Goal: Information Seeking & Learning: Learn about a topic

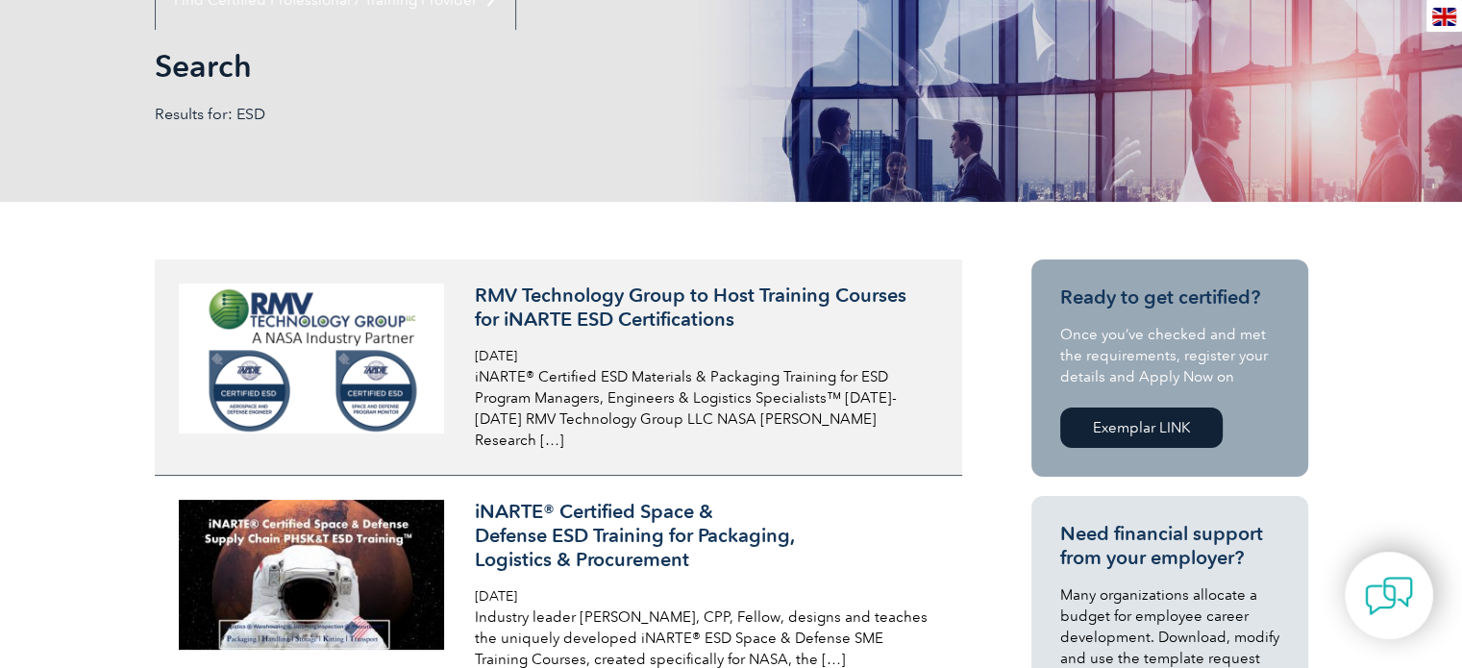
scroll to position [288, 0]
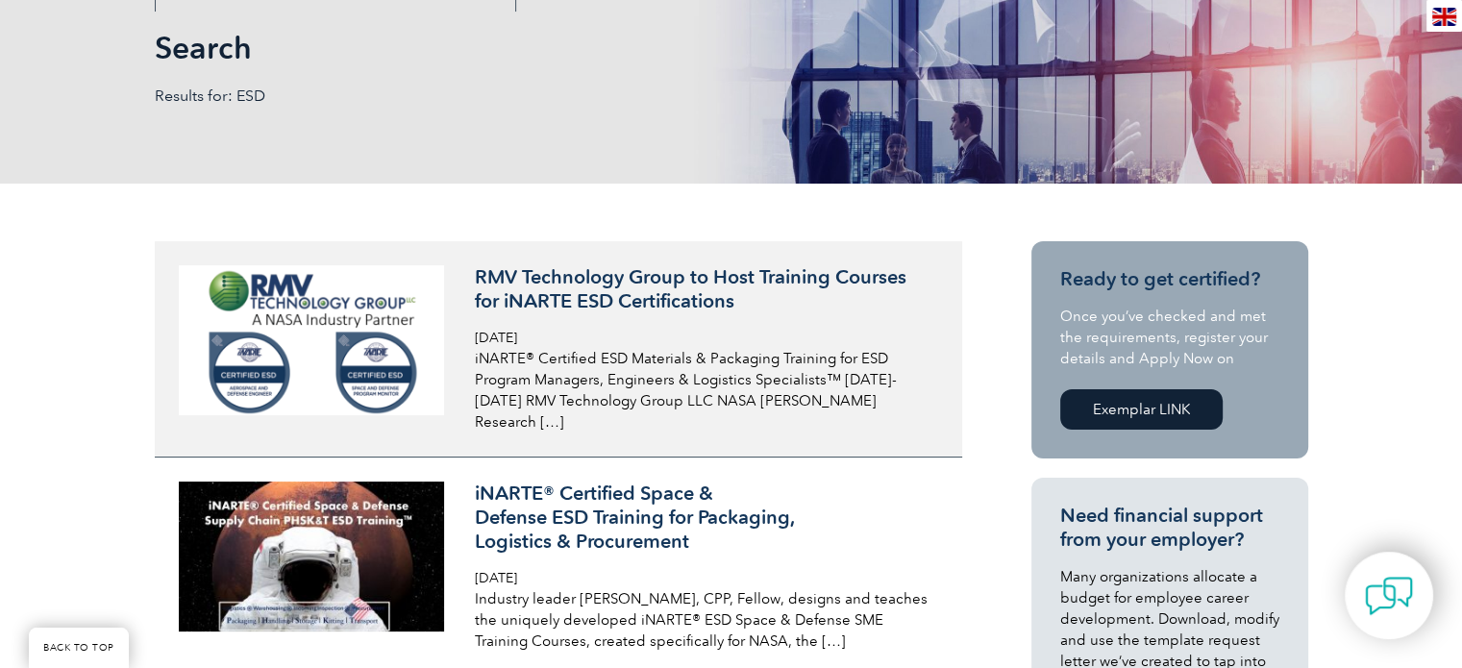
click at [683, 295] on h3 "RMV Technology Group to Host Training Courses for iNARTE ESD Certifications" at bounding box center [703, 289] width 456 height 48
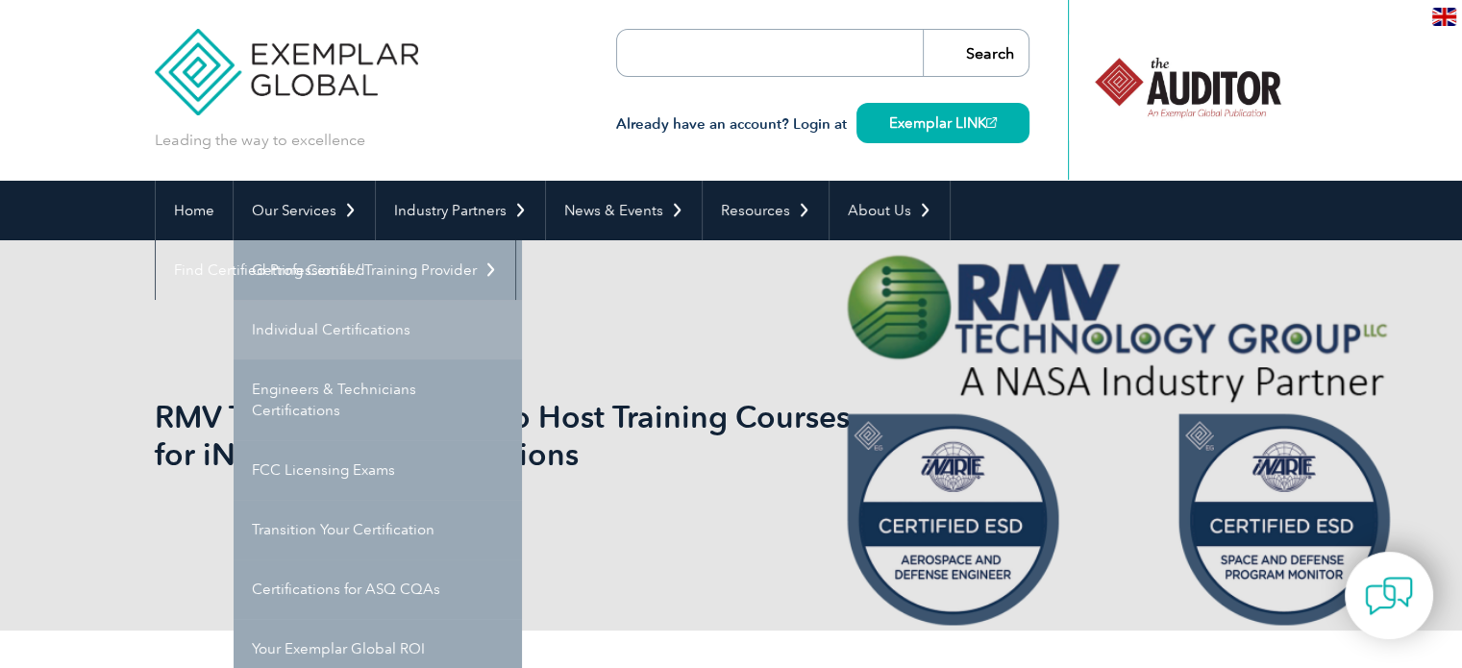
click at [321, 324] on link "Individual Certifications" at bounding box center [378, 330] width 288 height 60
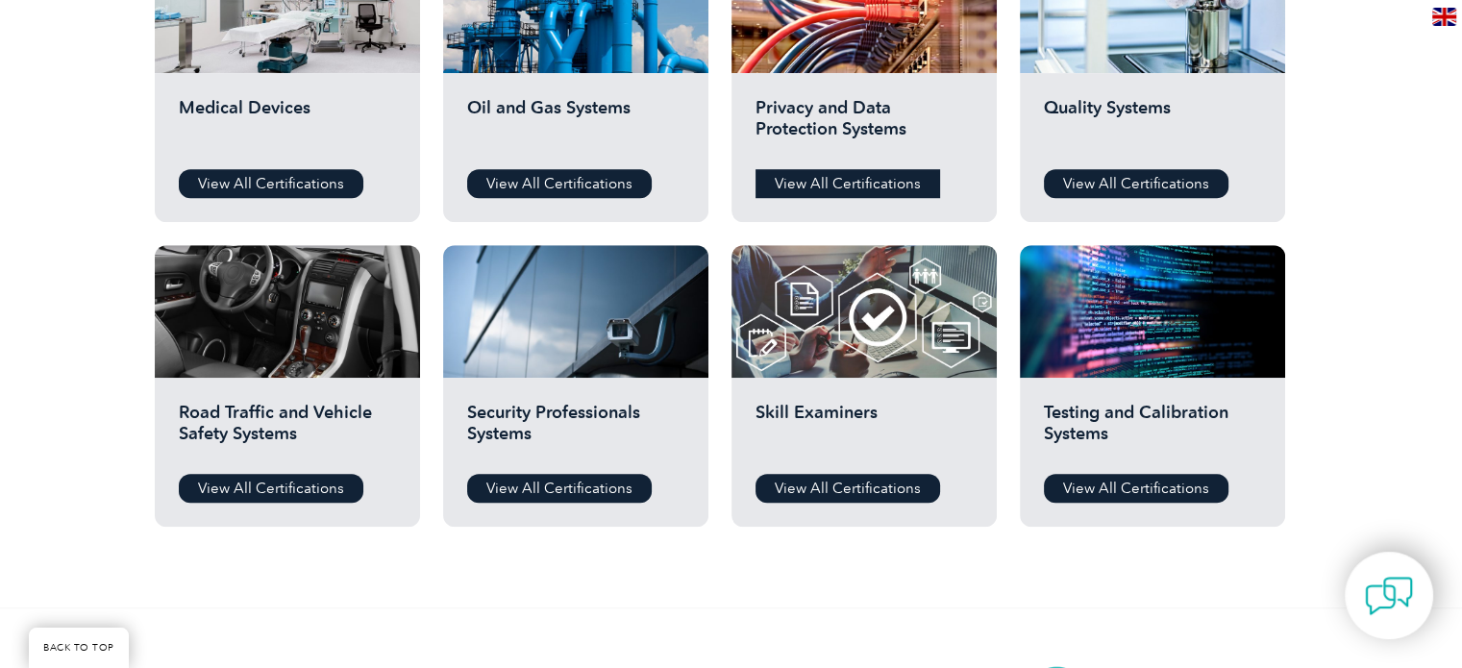
scroll to position [1442, 0]
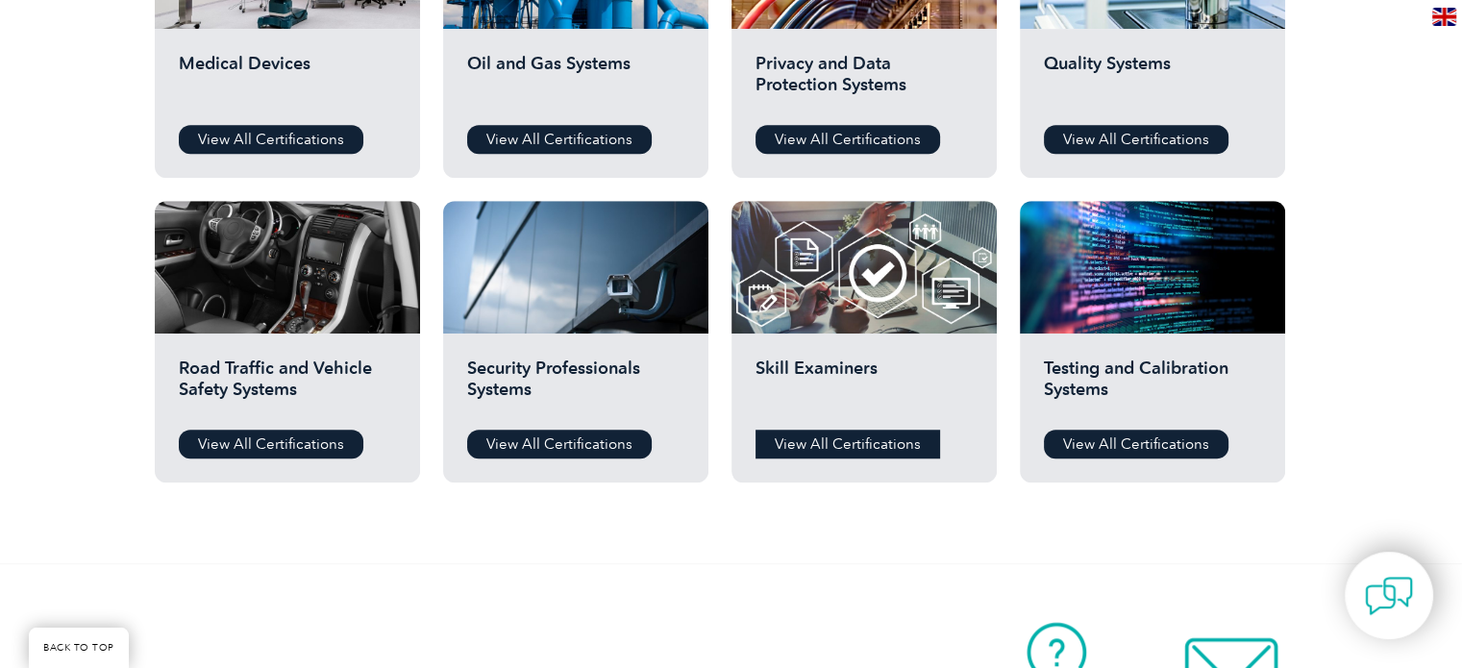
click at [827, 445] on link "View All Certifications" at bounding box center [847, 444] width 185 height 29
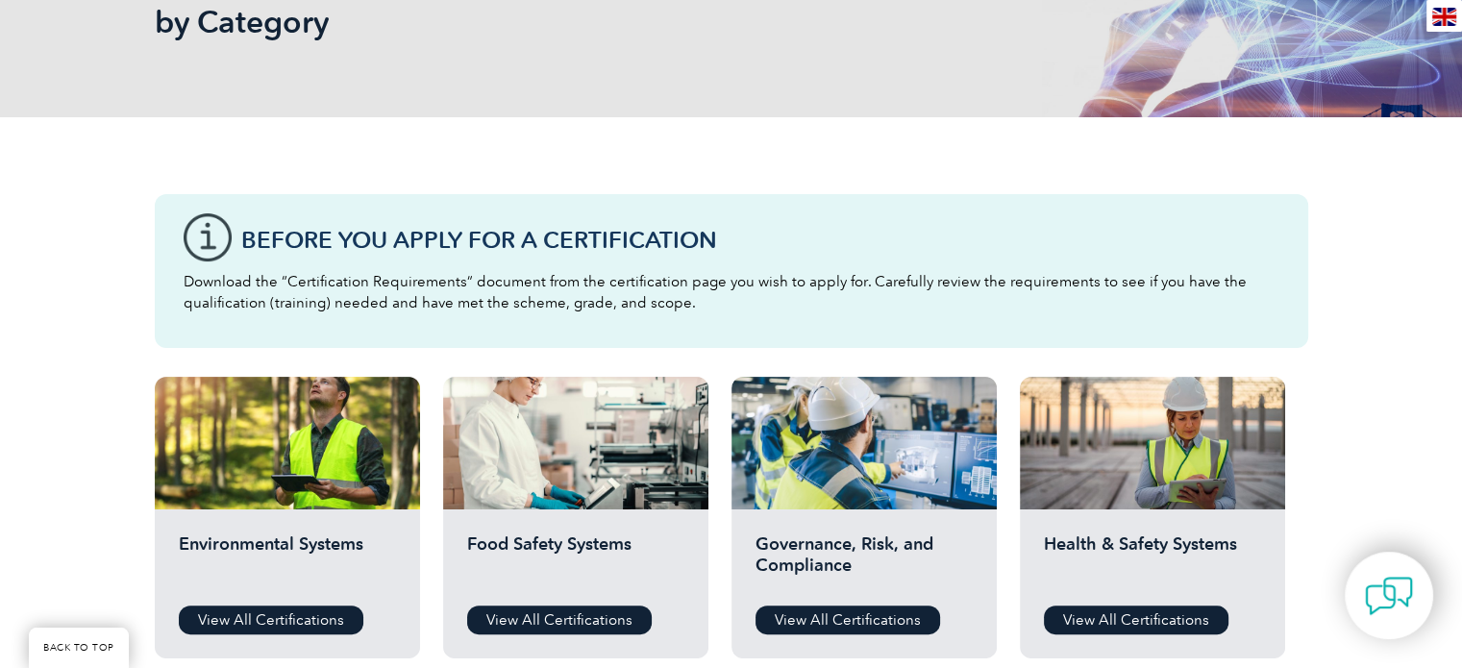
scroll to position [0, 0]
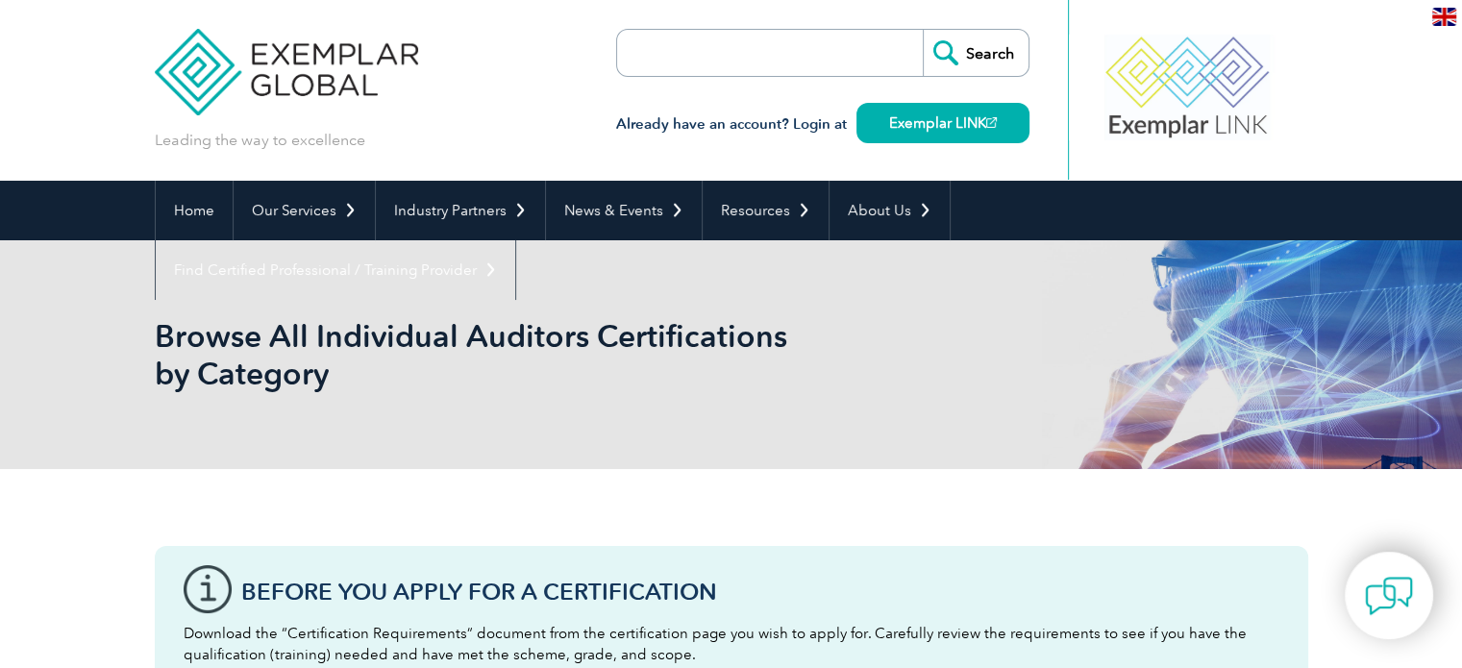
click at [700, 48] on input "search" at bounding box center [728, 53] width 202 height 46
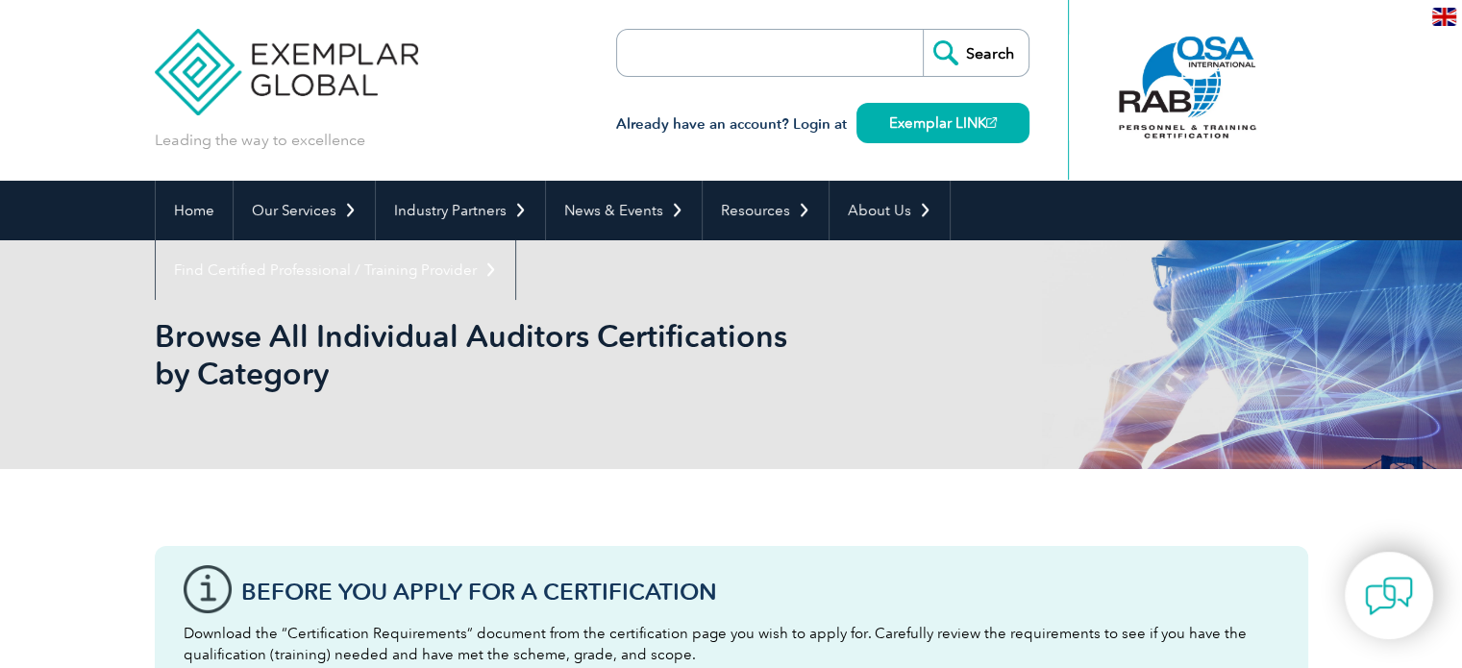
type input "ESD"
click at [1003, 54] on input "Search" at bounding box center [976, 53] width 106 height 46
